Goal: Task Accomplishment & Management: Use online tool/utility

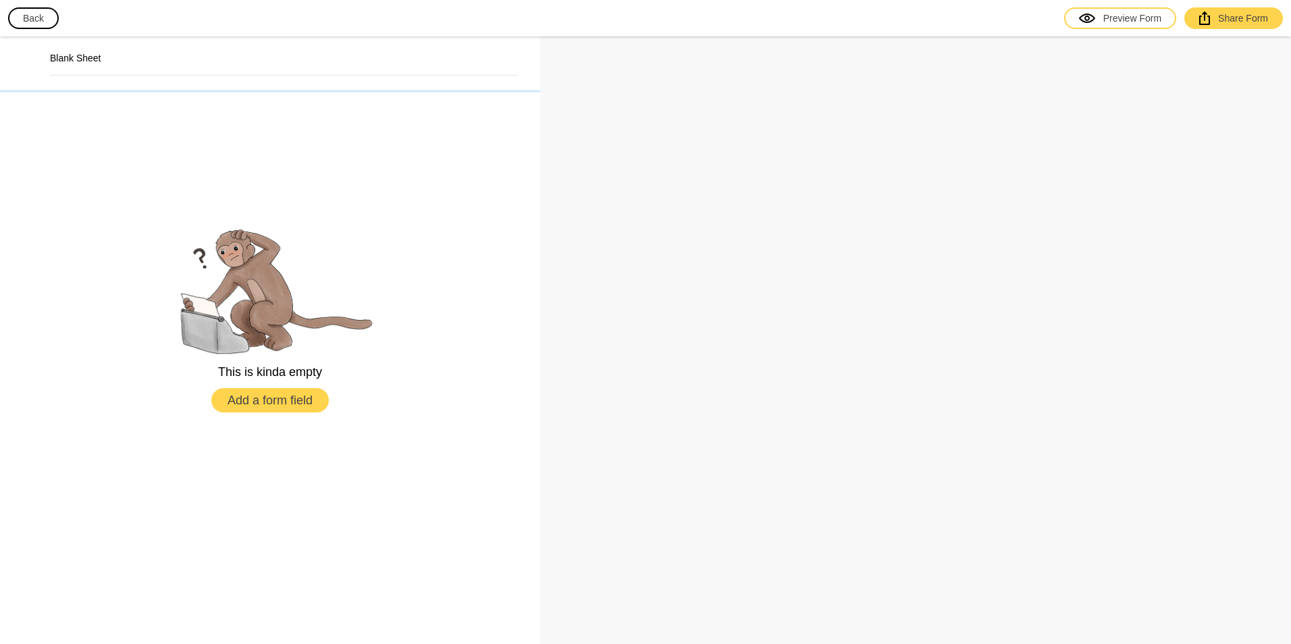
click at [77, 57] on h2 "Blank Sheet" at bounding box center [283, 58] width 467 height 14
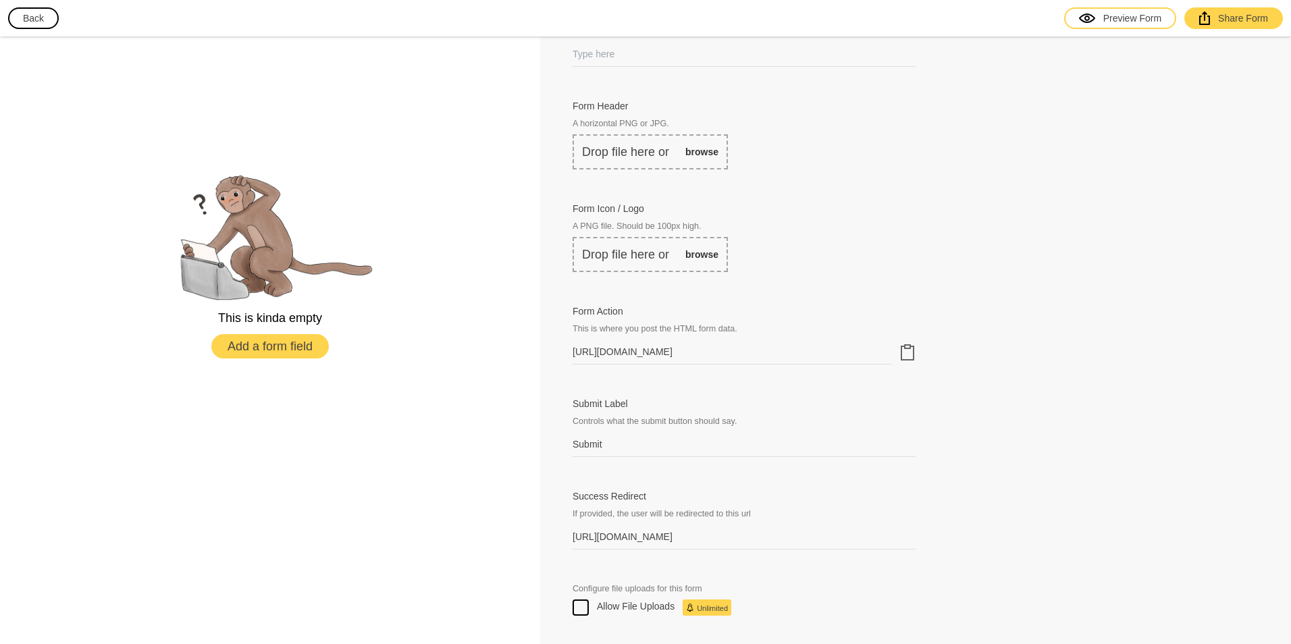
scroll to position [270, 0]
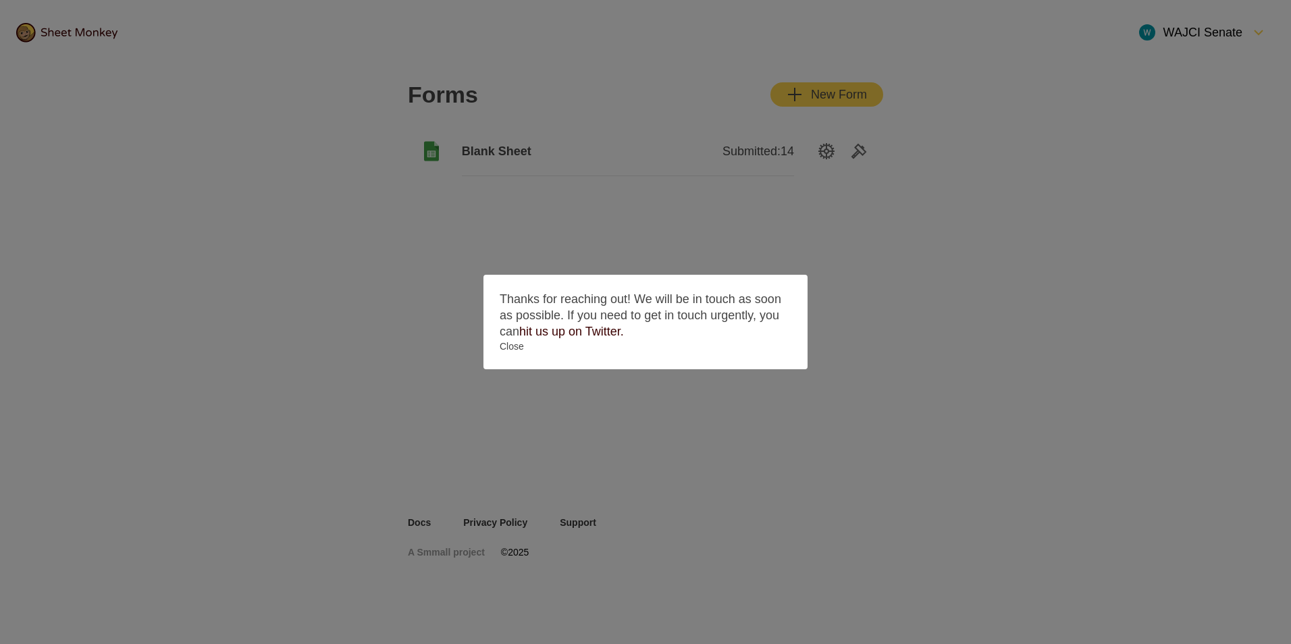
click at [514, 344] on button "Close" at bounding box center [646, 347] width 292 height 14
